Goal: Task Accomplishment & Management: Use online tool/utility

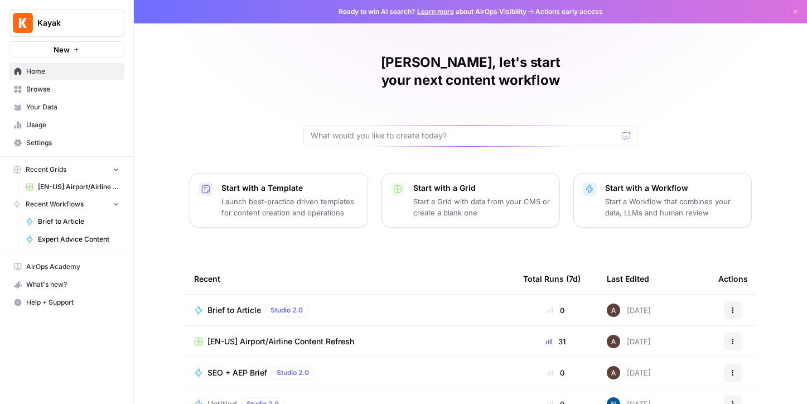
click at [38, 88] on span "Browse" at bounding box center [72, 89] width 93 height 10
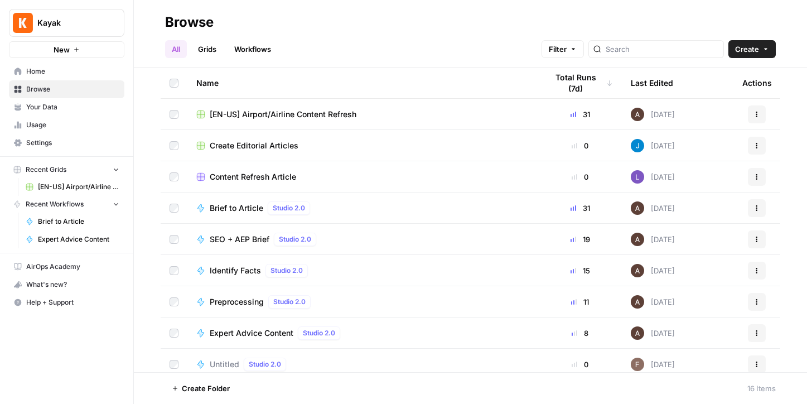
click at [333, 111] on span "[EN-US] Airport/Airline Content Refresh" at bounding box center [283, 114] width 147 height 11
click at [256, 144] on span "Create Editorial Articles" at bounding box center [254, 145] width 89 height 11
click at [297, 112] on span "[EN-US] Airport/Airline Content Refresh" at bounding box center [283, 114] width 147 height 11
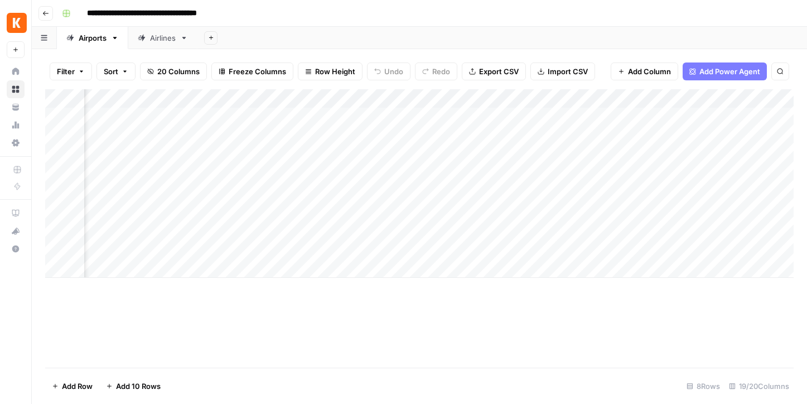
scroll to position [0, 1129]
click at [398, 115] on div "Add Column" at bounding box center [419, 183] width 748 height 188
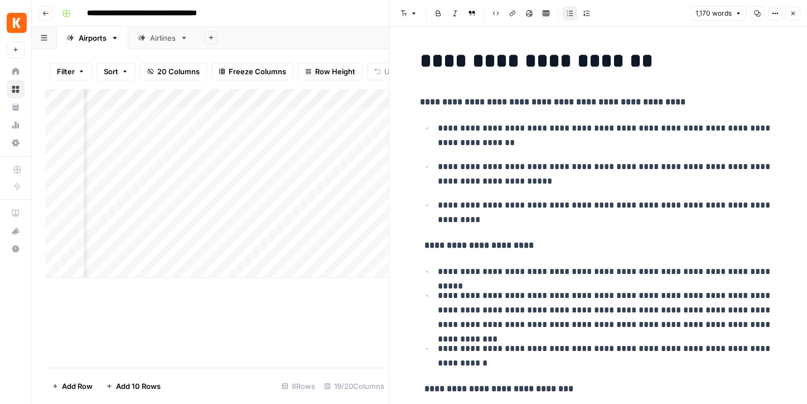
click at [288, 113] on div "Add Column" at bounding box center [216, 183] width 343 height 188
click at [793, 12] on icon "button" at bounding box center [792, 13] width 7 height 7
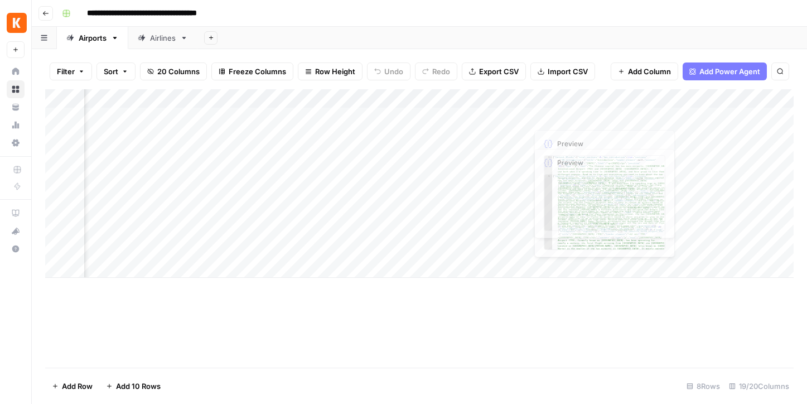
scroll to position [0, 1381]
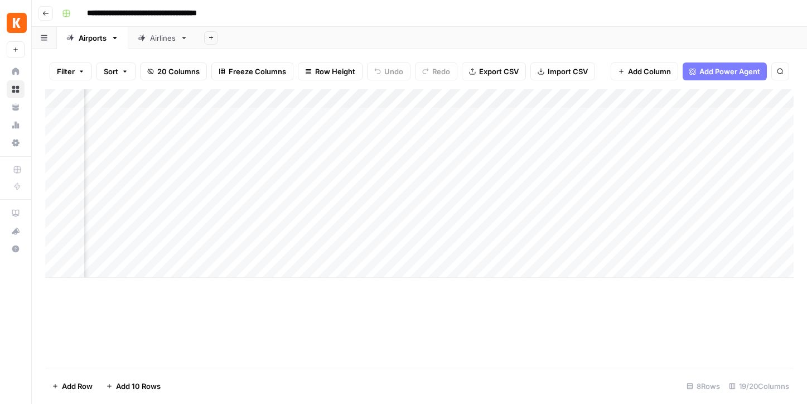
click at [543, 117] on div "Add Column" at bounding box center [419, 183] width 748 height 188
click at [595, 118] on div "Add Column" at bounding box center [419, 183] width 748 height 188
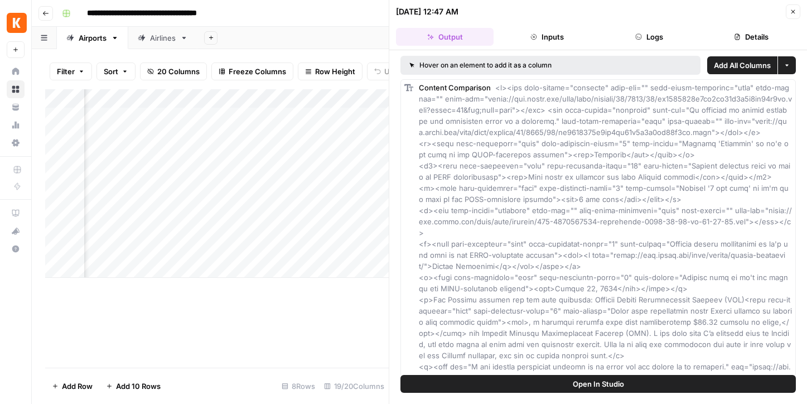
click at [550, 33] on button "Inputs" at bounding box center [547, 37] width 98 height 18
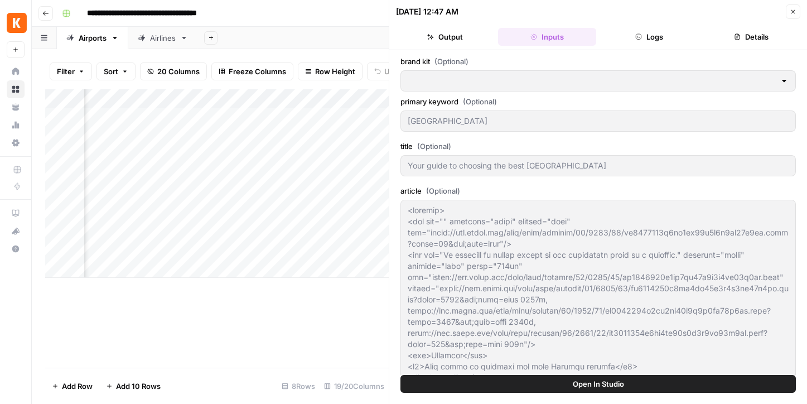
type input "[EN-US] - Kayak"
type input "News + Airline Sitemap"
click at [658, 39] on button "Logs" at bounding box center [649, 37] width 98 height 18
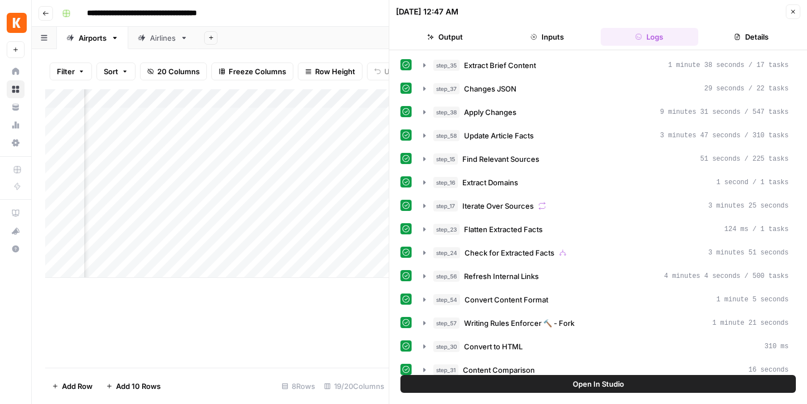
click at [741, 38] on button "Details" at bounding box center [752, 37] width 98 height 18
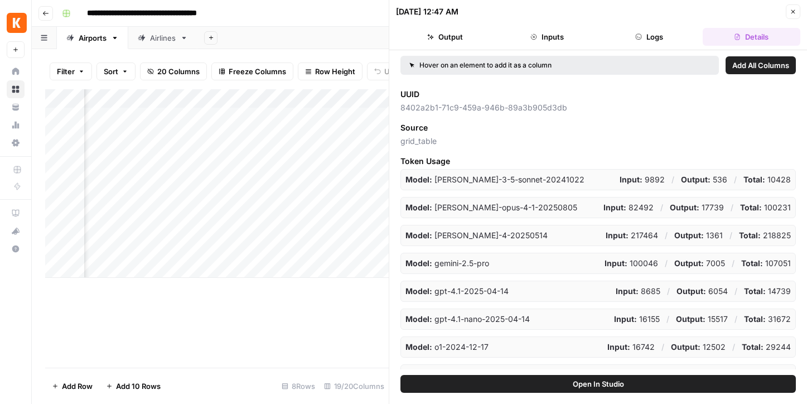
scroll to position [190, 0]
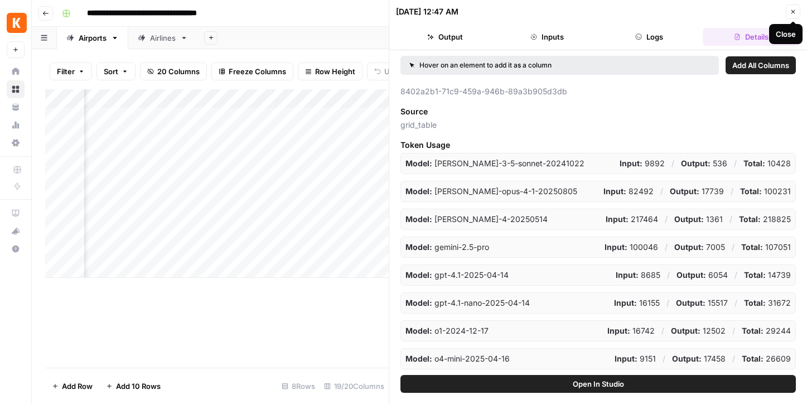
click at [795, 11] on icon "button" at bounding box center [792, 11] width 7 height 7
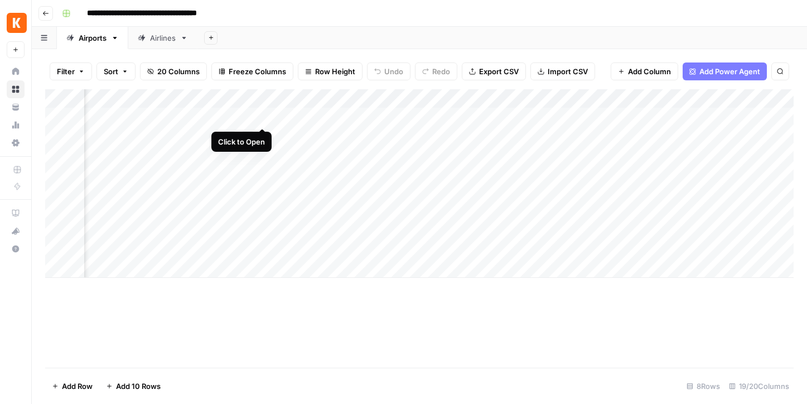
click at [261, 116] on div "Add Column" at bounding box center [419, 183] width 748 height 188
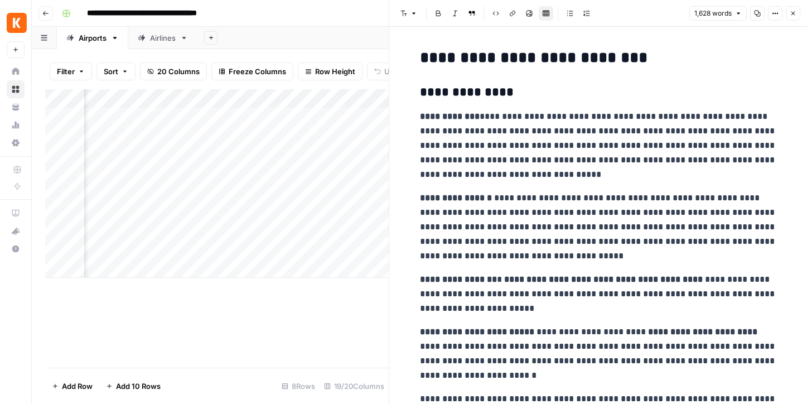
click at [775, 18] on button "Options" at bounding box center [775, 13] width 14 height 14
click at [590, 110] on p "**********" at bounding box center [598, 145] width 357 height 72
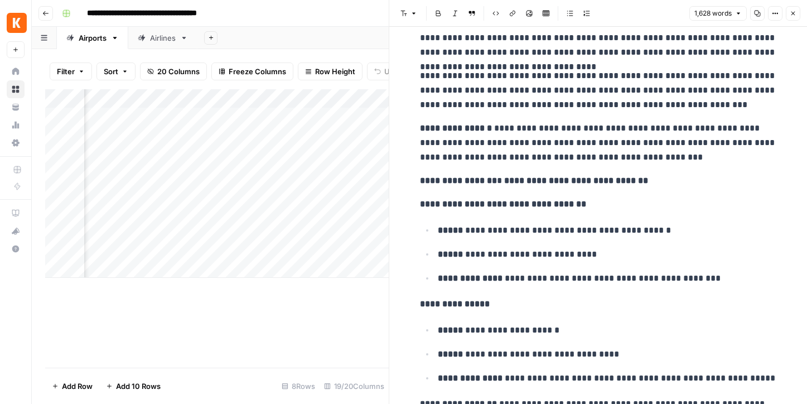
scroll to position [2978, 0]
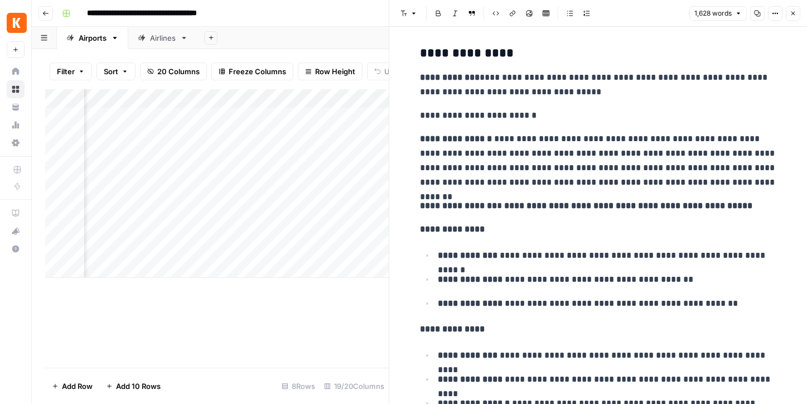
click at [794, 11] on icon "button" at bounding box center [792, 13] width 7 height 7
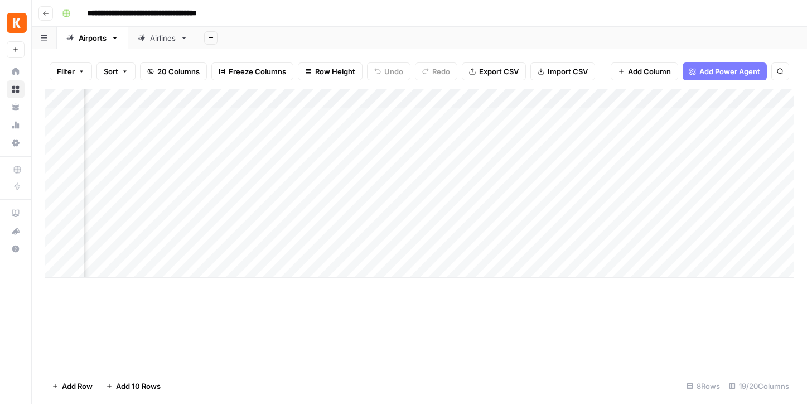
scroll to position [0, 1055]
click at [271, 117] on div "Add Column" at bounding box center [419, 183] width 748 height 188
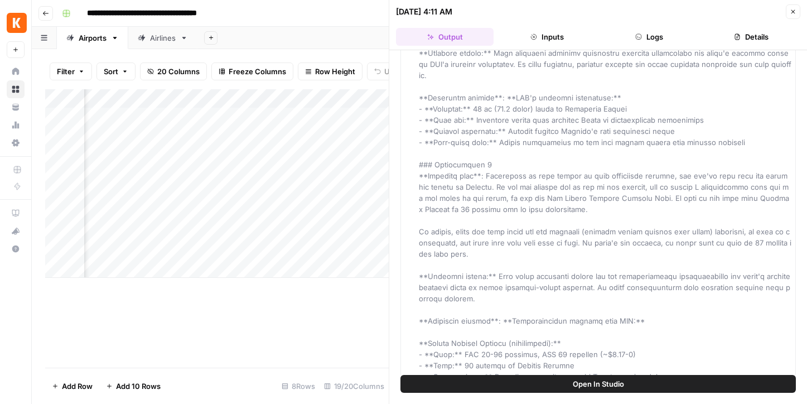
scroll to position [7681, 0]
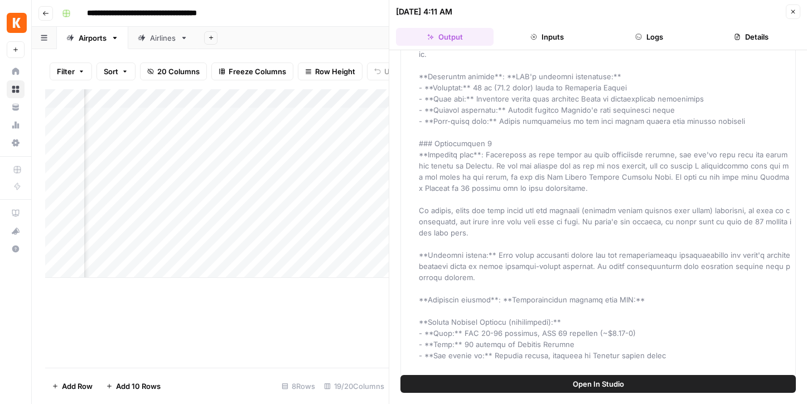
click at [646, 40] on button "Logs" at bounding box center [649, 37] width 98 height 18
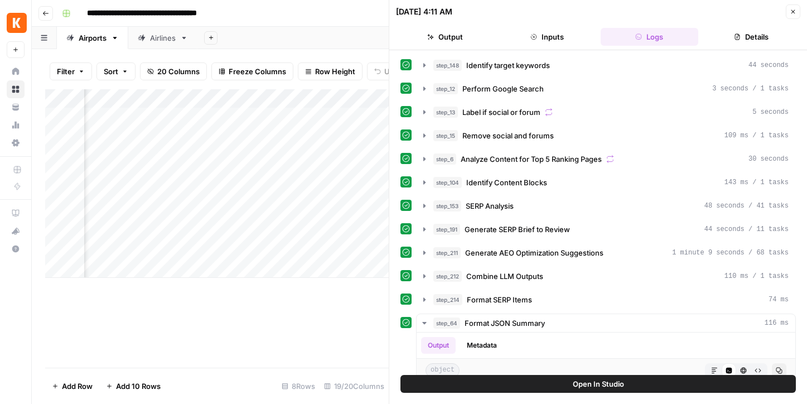
click at [738, 32] on button "Details" at bounding box center [752, 37] width 98 height 18
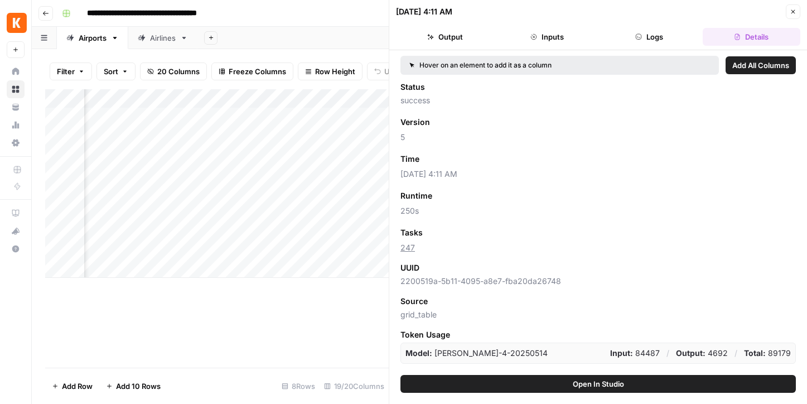
click at [449, 37] on button "Output" at bounding box center [445, 37] width 98 height 18
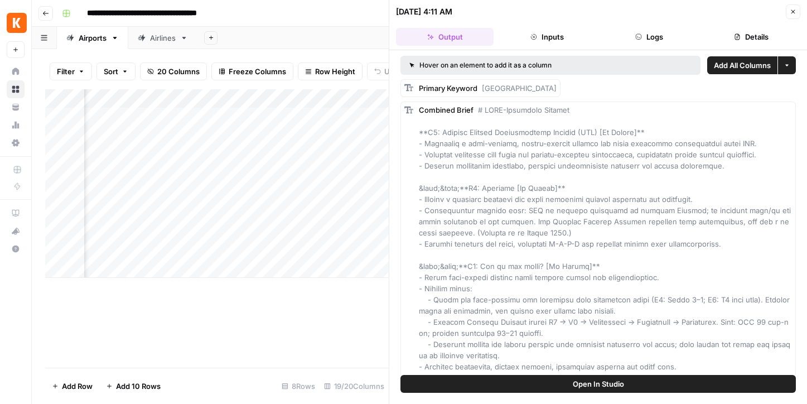
click at [784, 69] on button "More options" at bounding box center [787, 65] width 18 height 18
click at [582, 89] on div "Primary Keyword Beijing airport" at bounding box center [597, 88] width 395 height 18
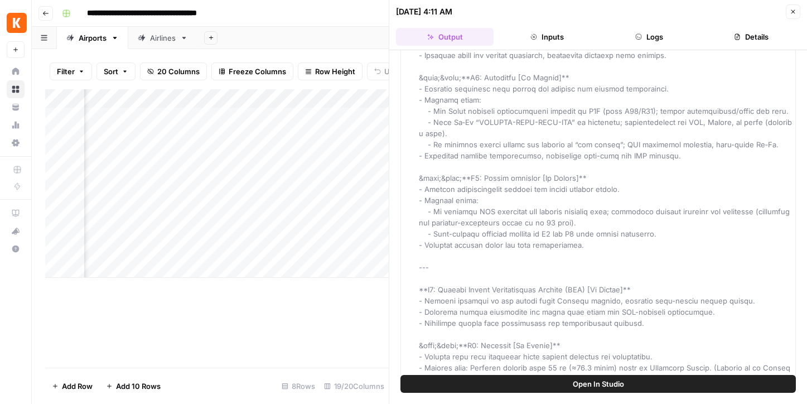
scroll to position [566, 0]
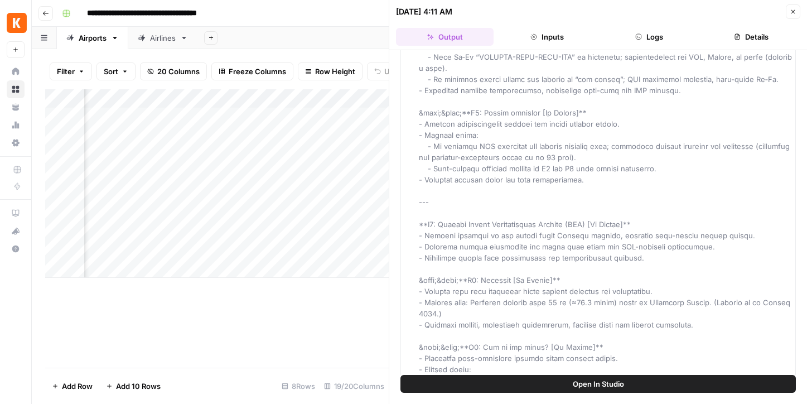
click at [603, 381] on span "Open In Studio" at bounding box center [598, 383] width 51 height 11
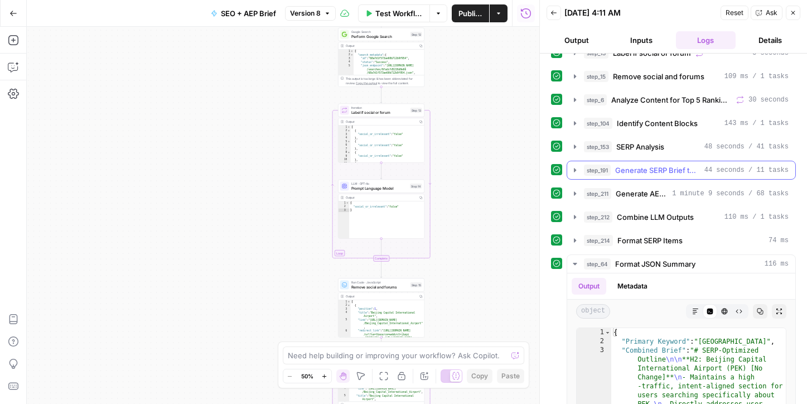
scroll to position [66, 0]
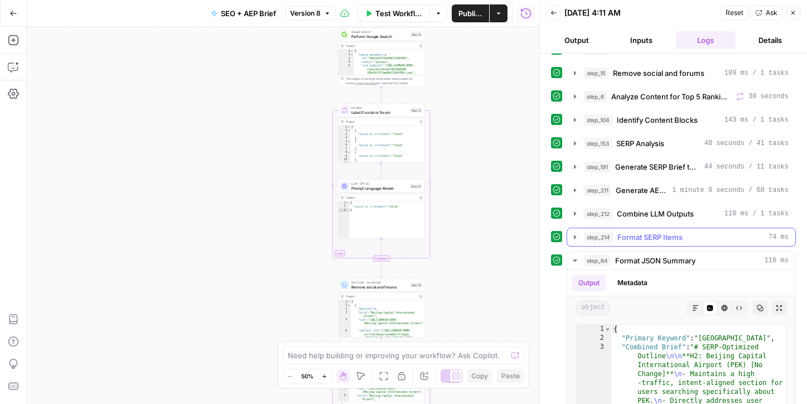
click at [650, 235] on span "Format SERP Items" at bounding box center [649, 236] width 65 height 11
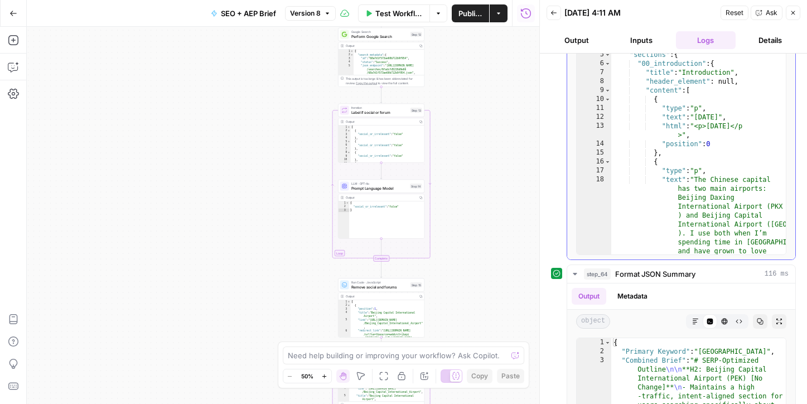
scroll to position [0, 0]
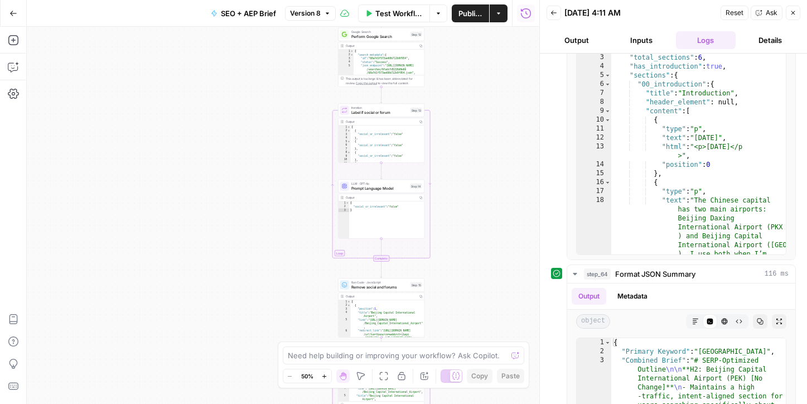
click at [579, 36] on button "Output" at bounding box center [576, 40] width 60 height 18
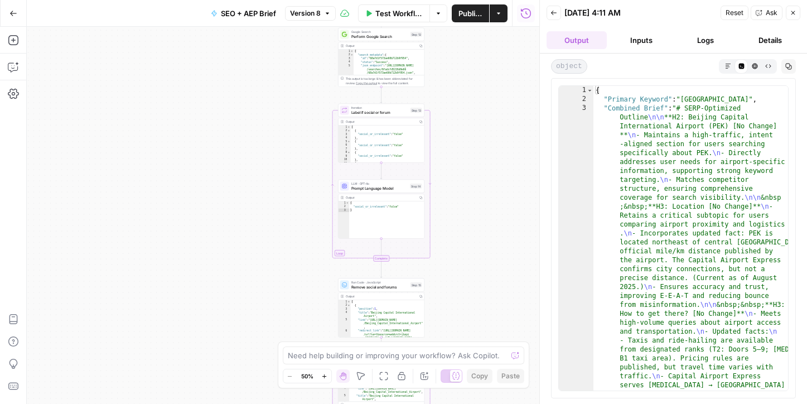
click at [795, 11] on icon "button" at bounding box center [792, 12] width 7 height 7
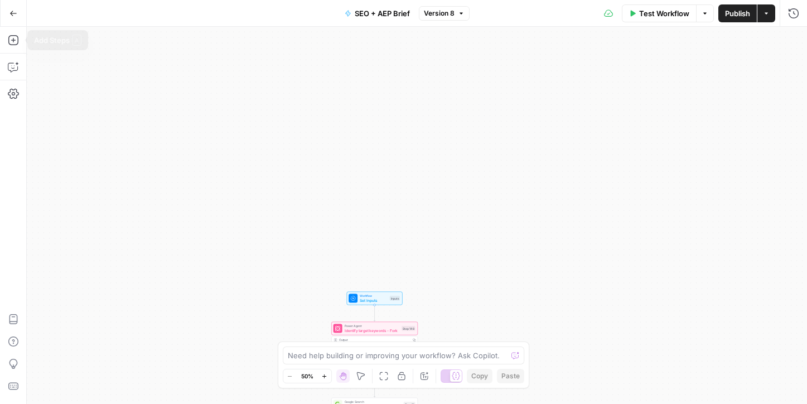
click at [16, 12] on icon "button" at bounding box center [13, 13] width 8 height 8
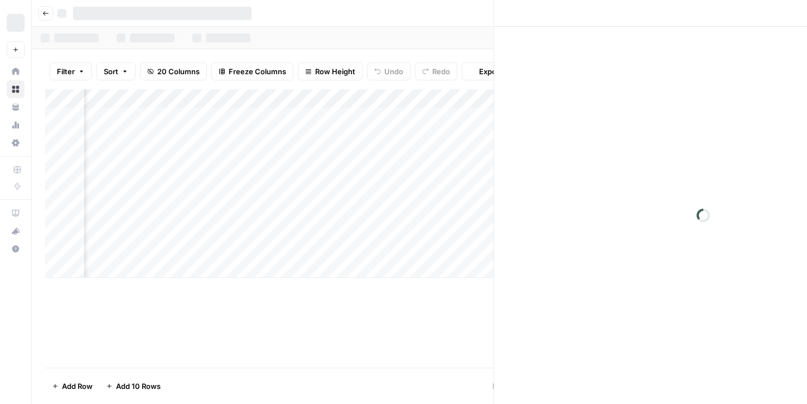
scroll to position [0, 750]
